Goal: Task Accomplishment & Management: Complete application form

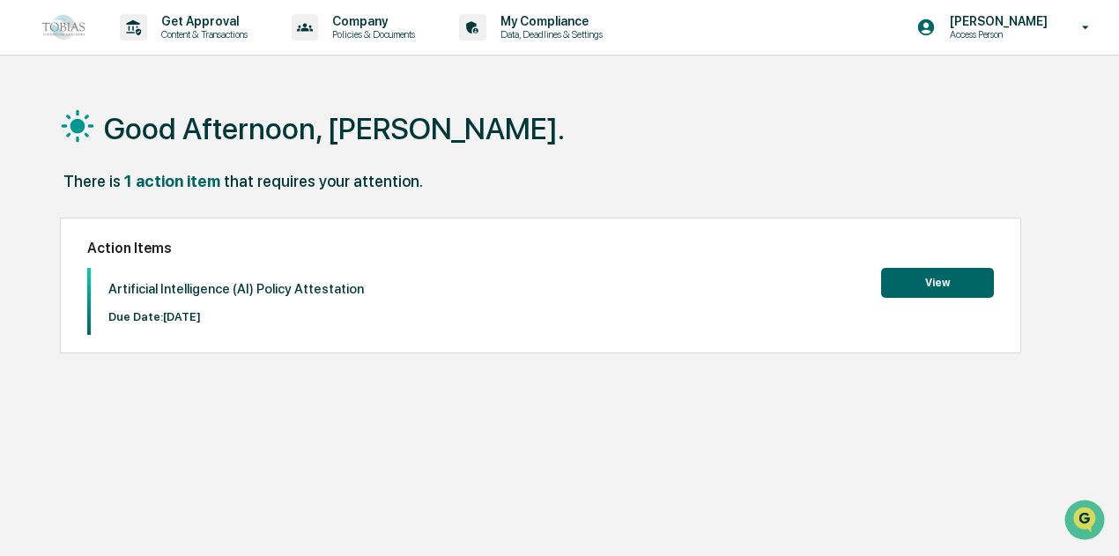
click at [943, 282] on button "View" at bounding box center [937, 283] width 113 height 30
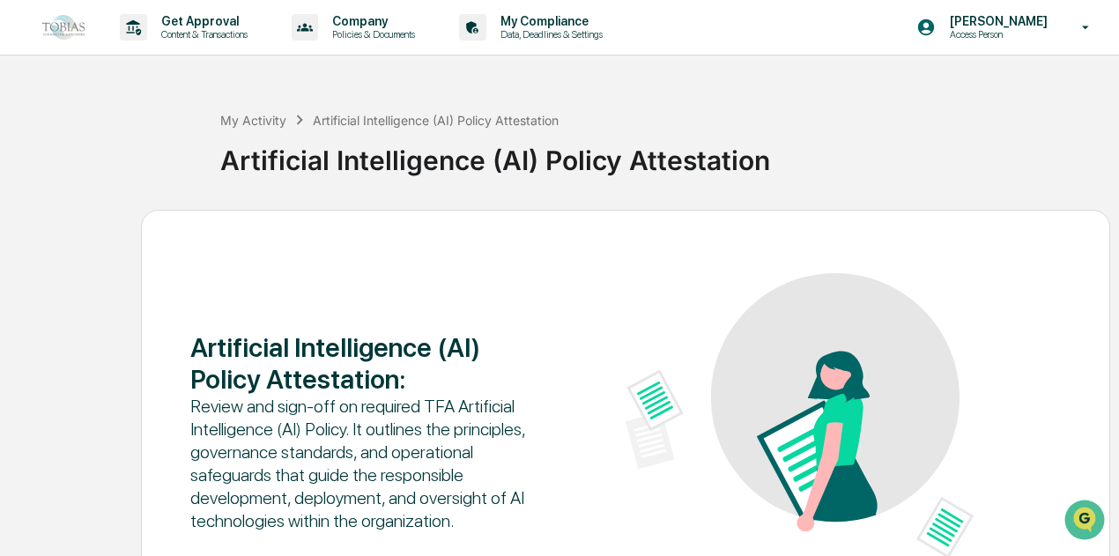
scroll to position [153, 0]
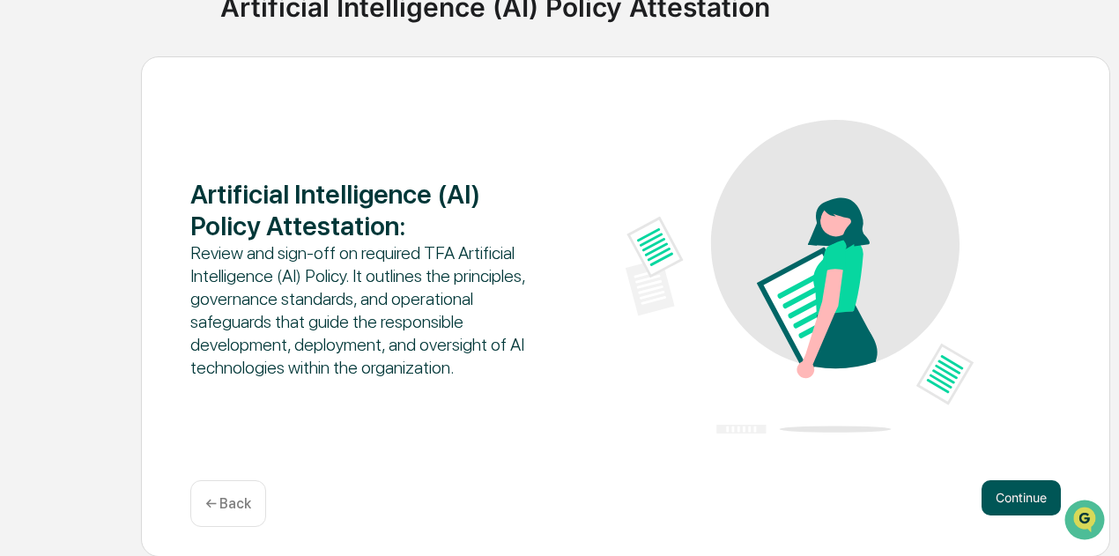
click at [1012, 484] on button "Continue" at bounding box center [1021, 497] width 79 height 35
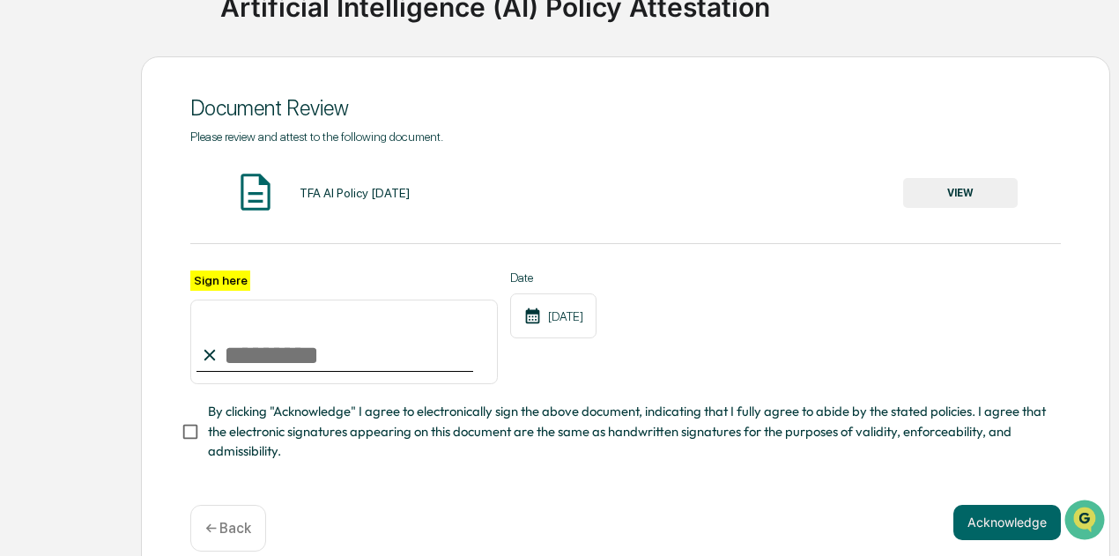
click at [220, 351] on input "Sign here" at bounding box center [344, 342] width 308 height 85
type input "**********"
click at [938, 205] on button "VIEW" at bounding box center [960, 193] width 115 height 30
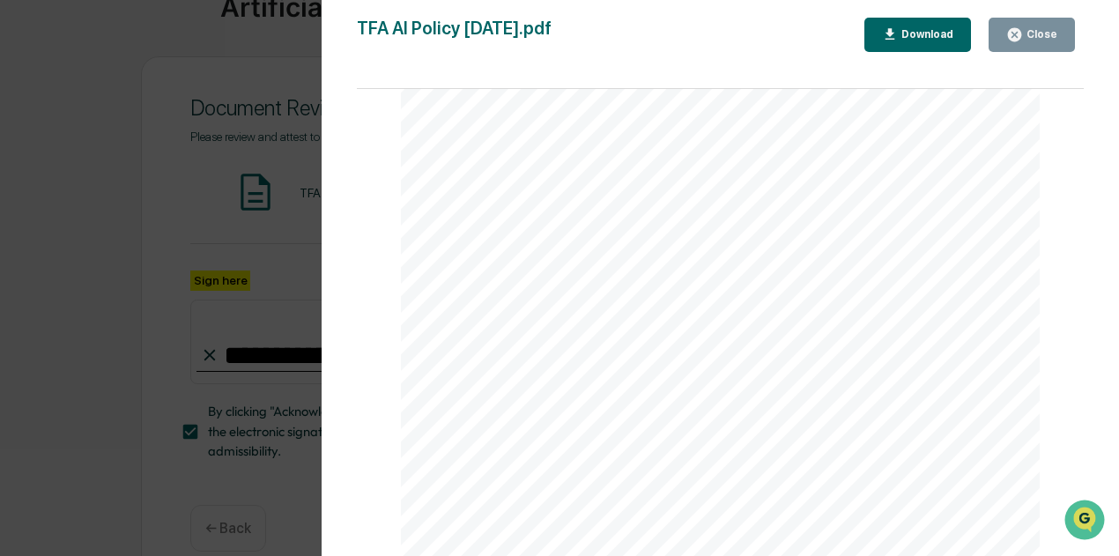
scroll to position [3721, 0]
click at [1023, 54] on div "TFA AI Policy [DATE].pdf Close Download Page 1/5 TFA Artificial Intelligence (A…" at bounding box center [721, 296] width 728 height 556
click at [1029, 38] on div "Close" at bounding box center [1040, 34] width 34 height 12
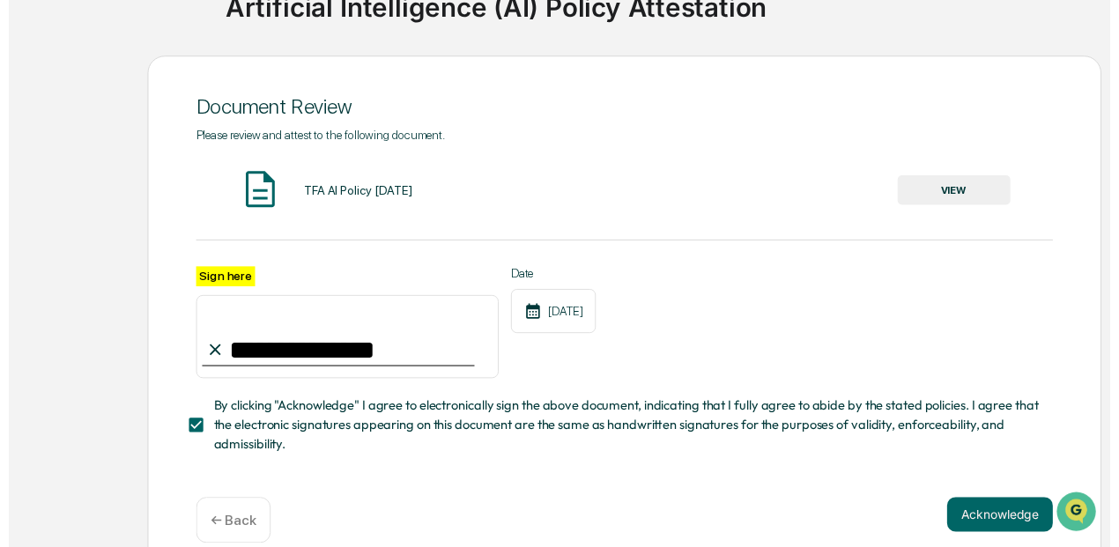
scroll to position [185, 0]
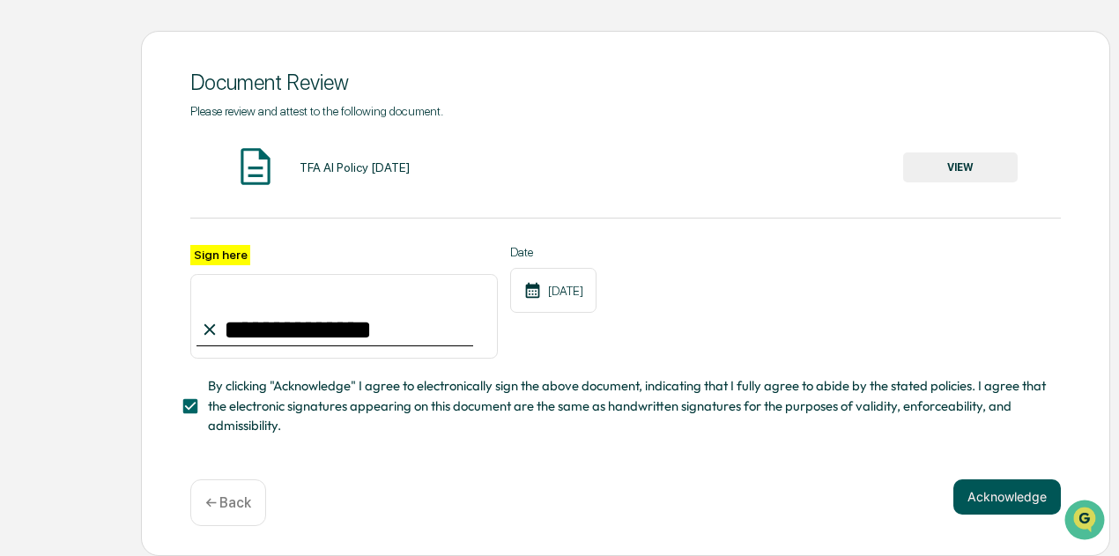
click at [980, 505] on button "Acknowledge" at bounding box center [1008, 496] width 108 height 35
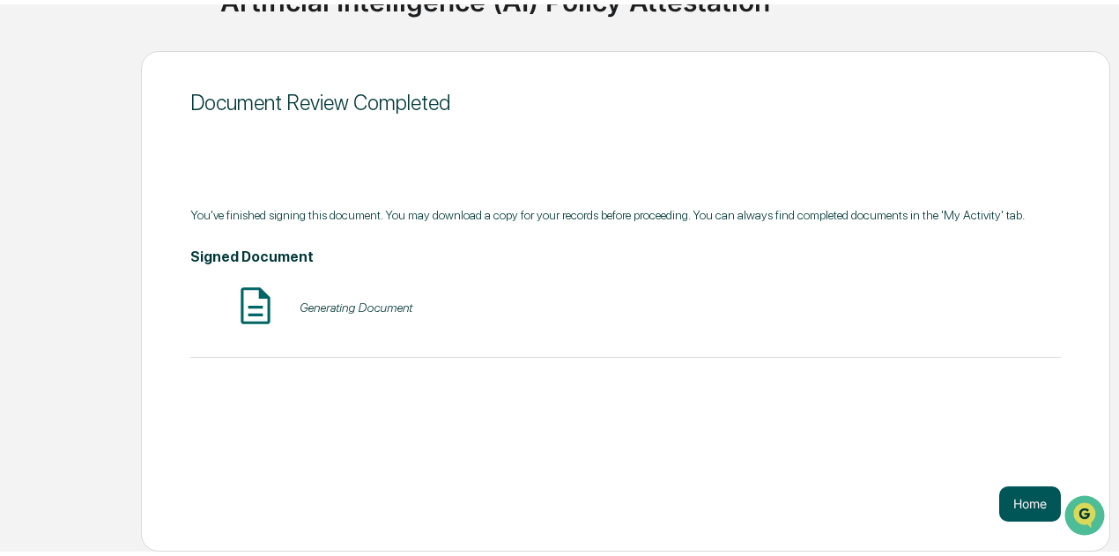
scroll to position [153, 0]
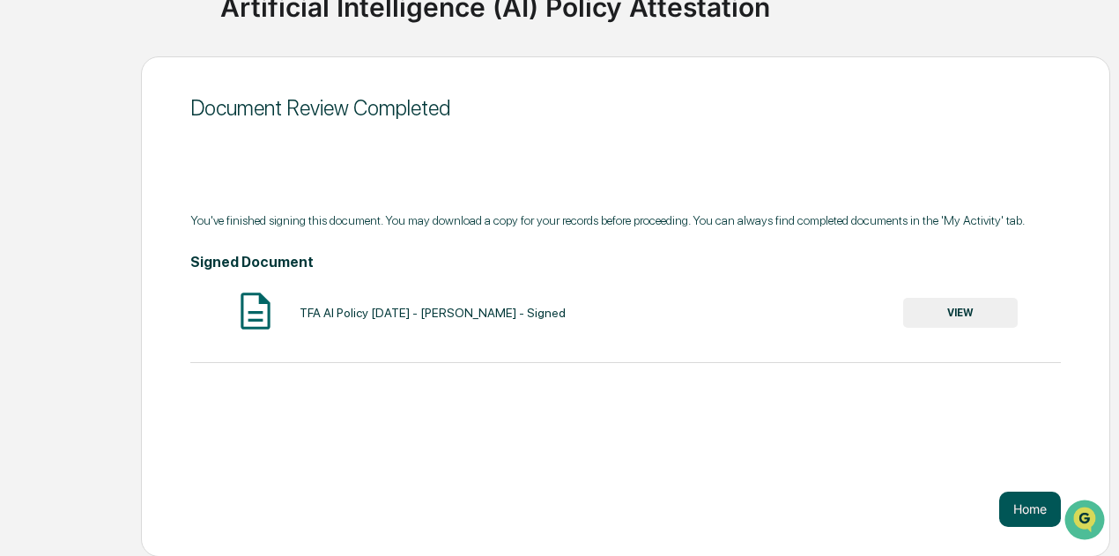
click at [1035, 505] on button "Home" at bounding box center [1030, 509] width 62 height 35
